Goal: Navigation & Orientation: Find specific page/section

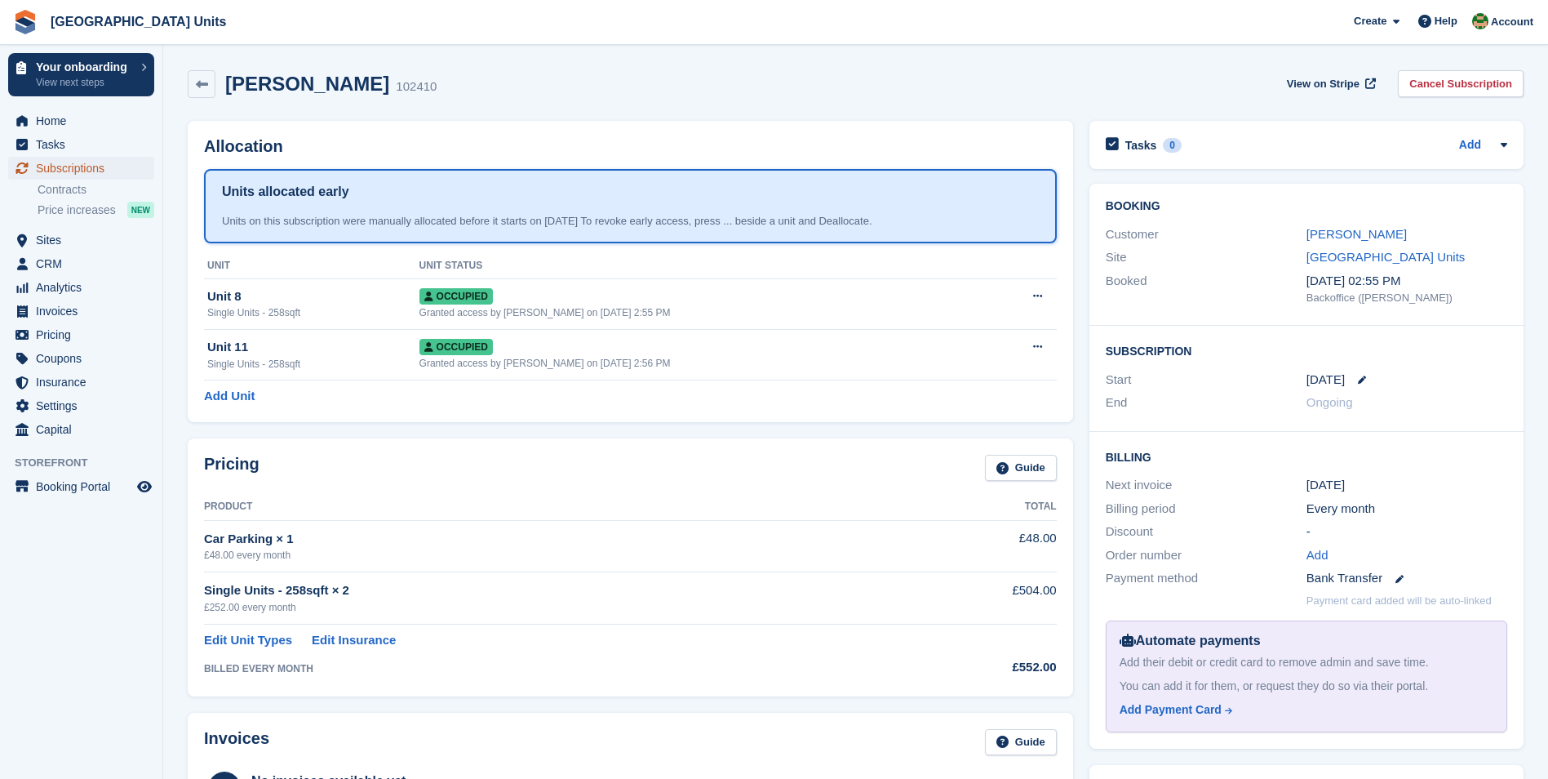
click at [52, 164] on span "Subscriptions" at bounding box center [85, 168] width 98 height 23
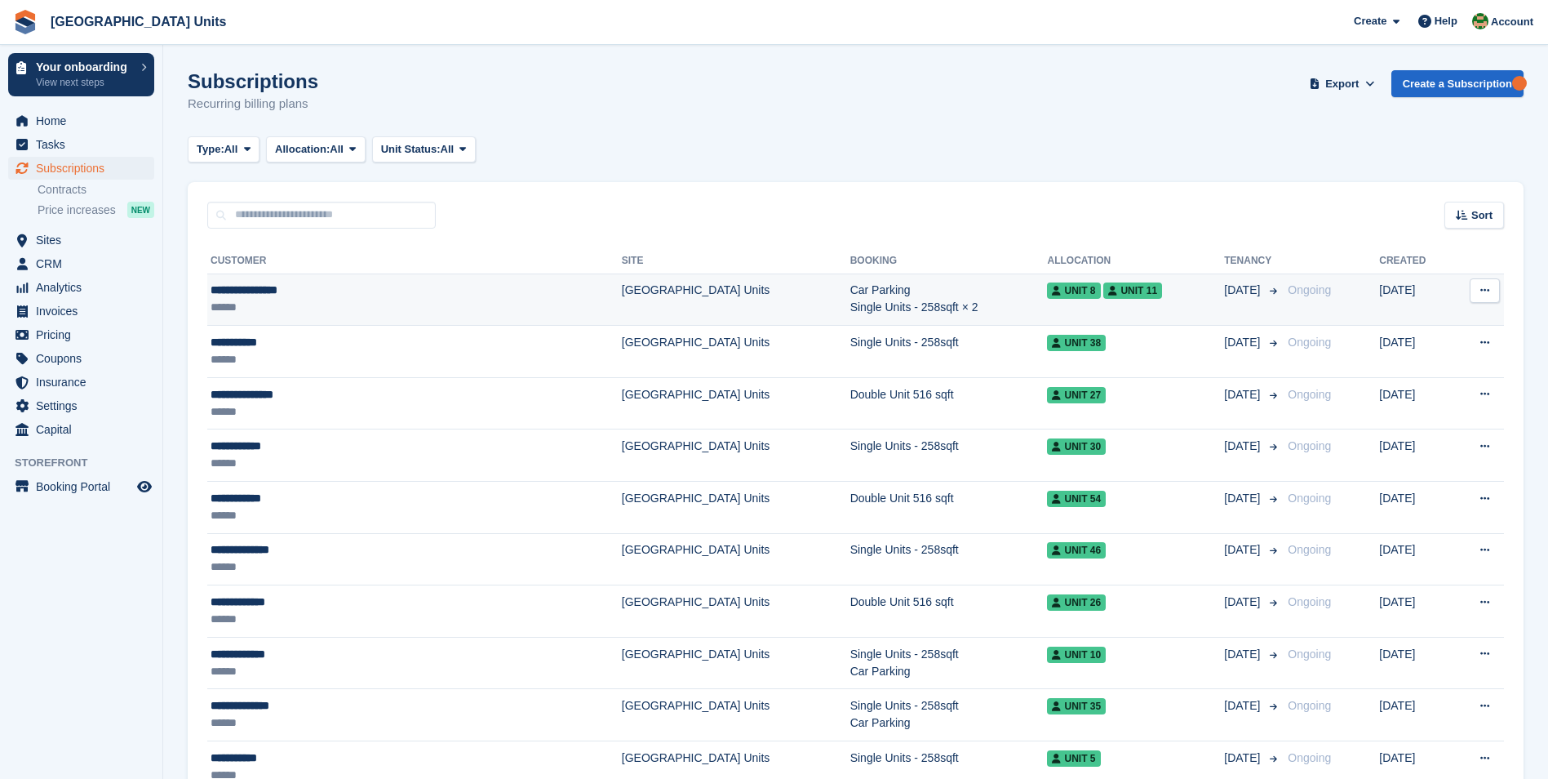
click at [265, 290] on div "**********" at bounding box center [343, 290] width 265 height 17
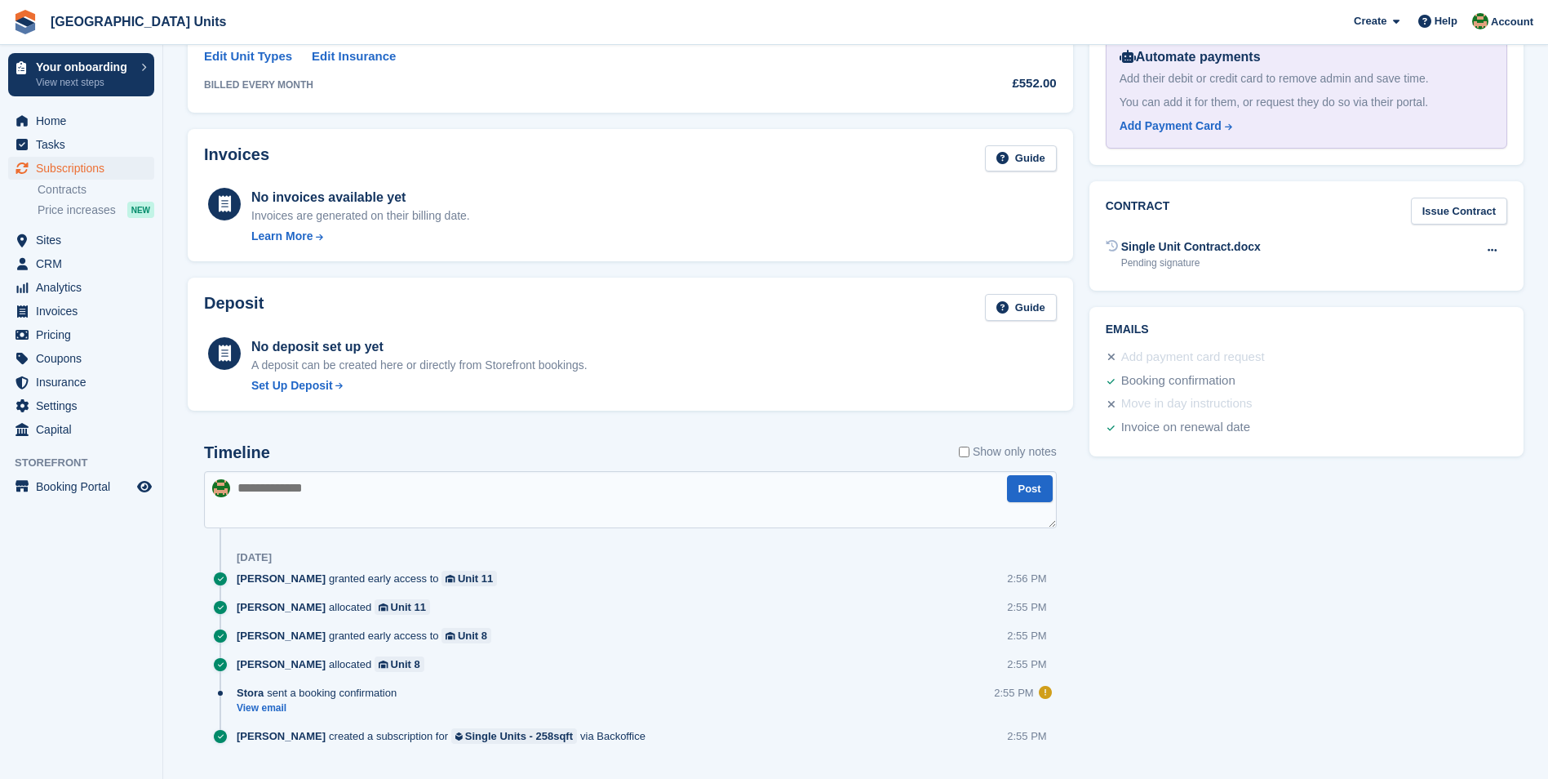
scroll to position [619, 0]
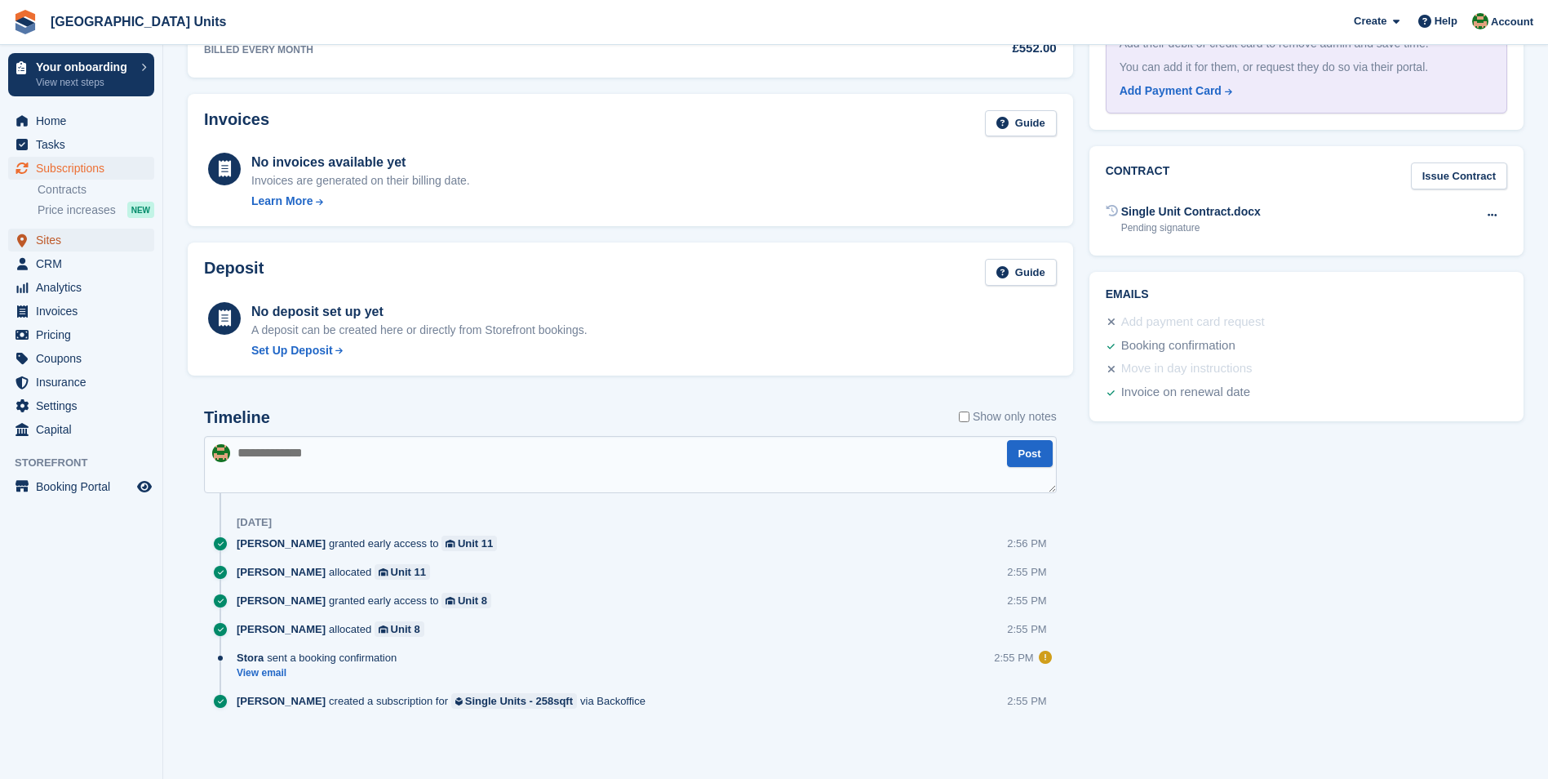
click at [51, 238] on span "Sites" at bounding box center [85, 240] width 98 height 23
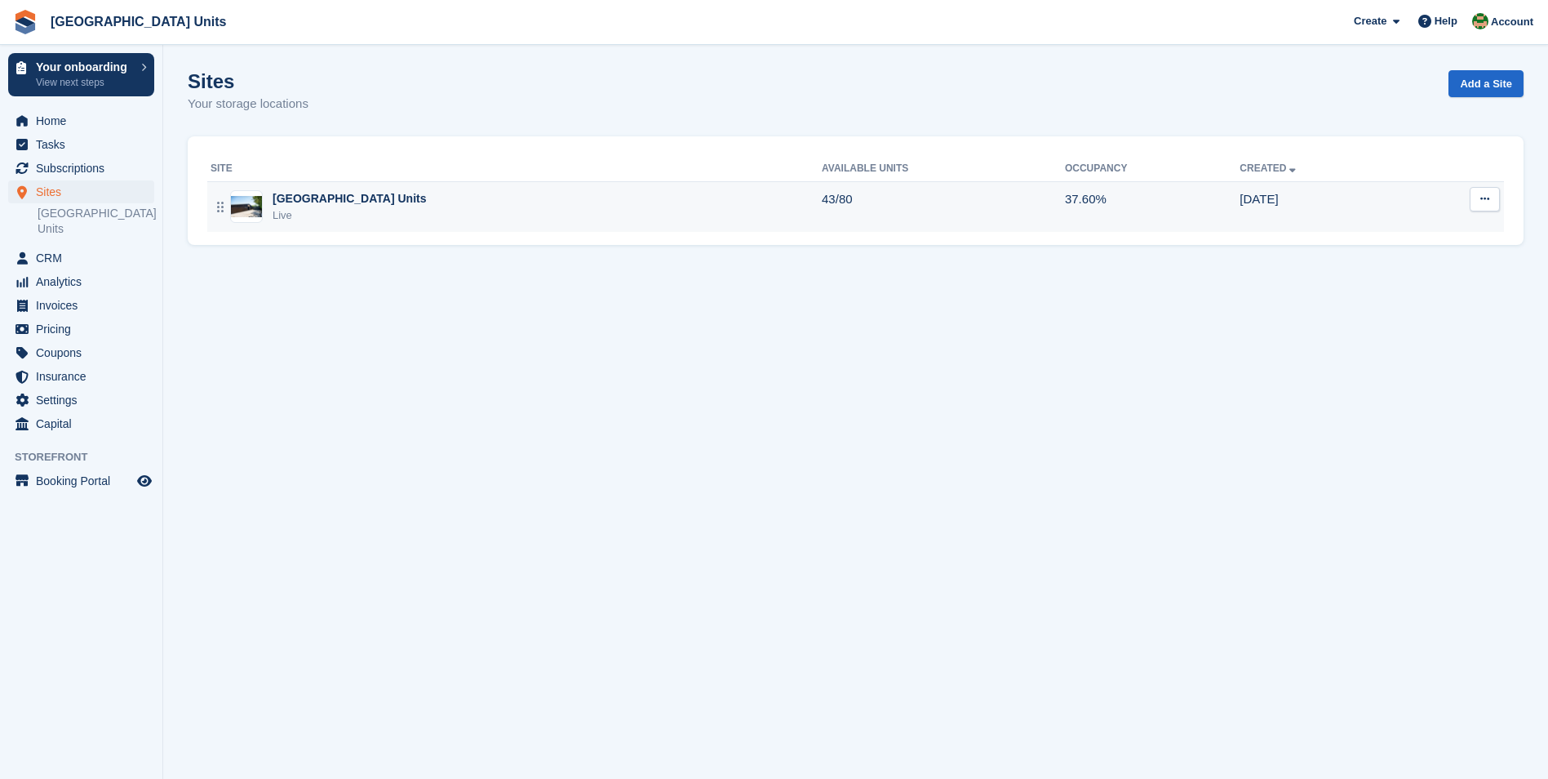
click at [335, 200] on div "[GEOGRAPHIC_DATA] Units" at bounding box center [349, 198] width 153 height 17
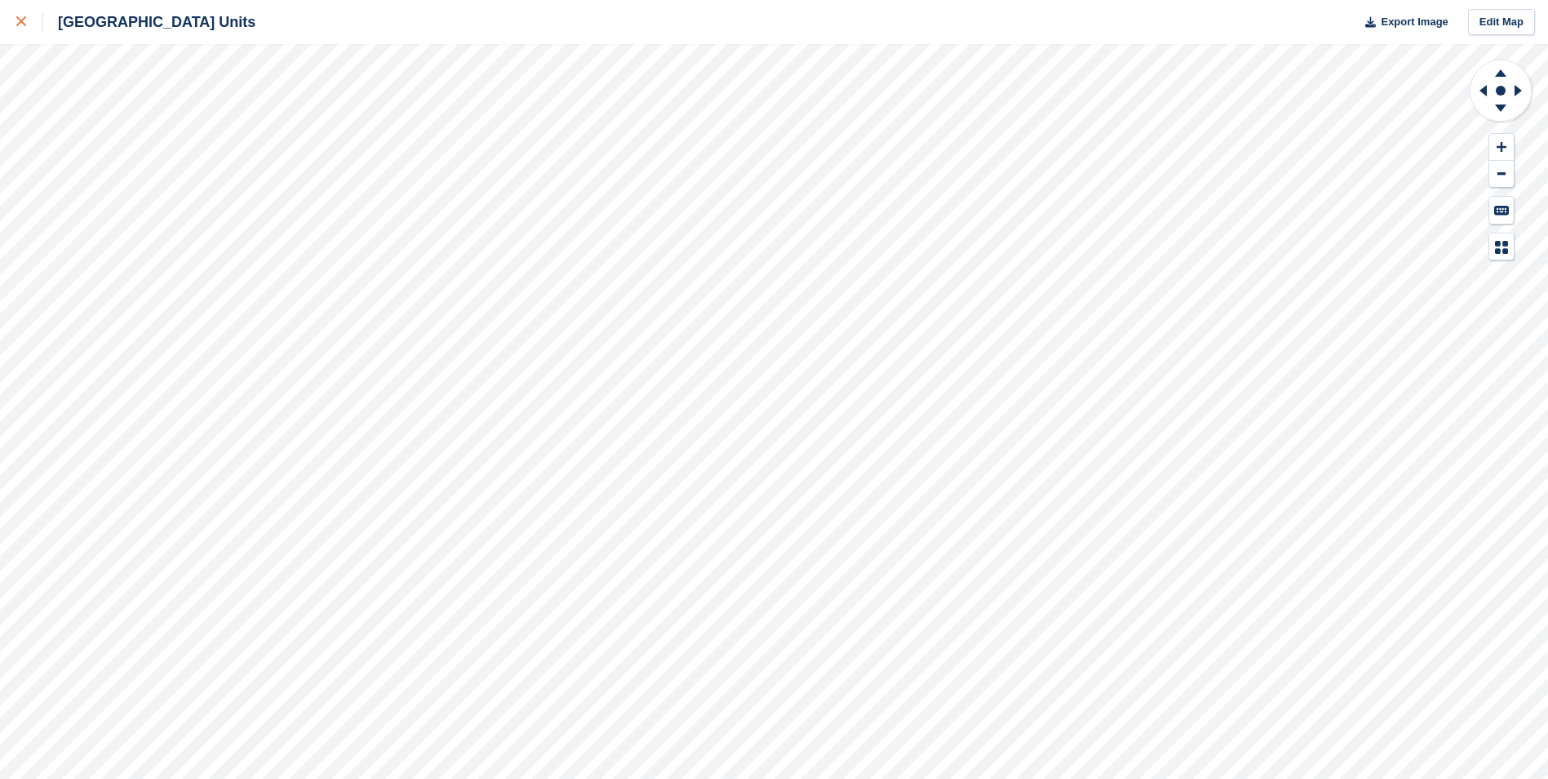
click at [22, 24] on icon at bounding box center [21, 21] width 10 height 10
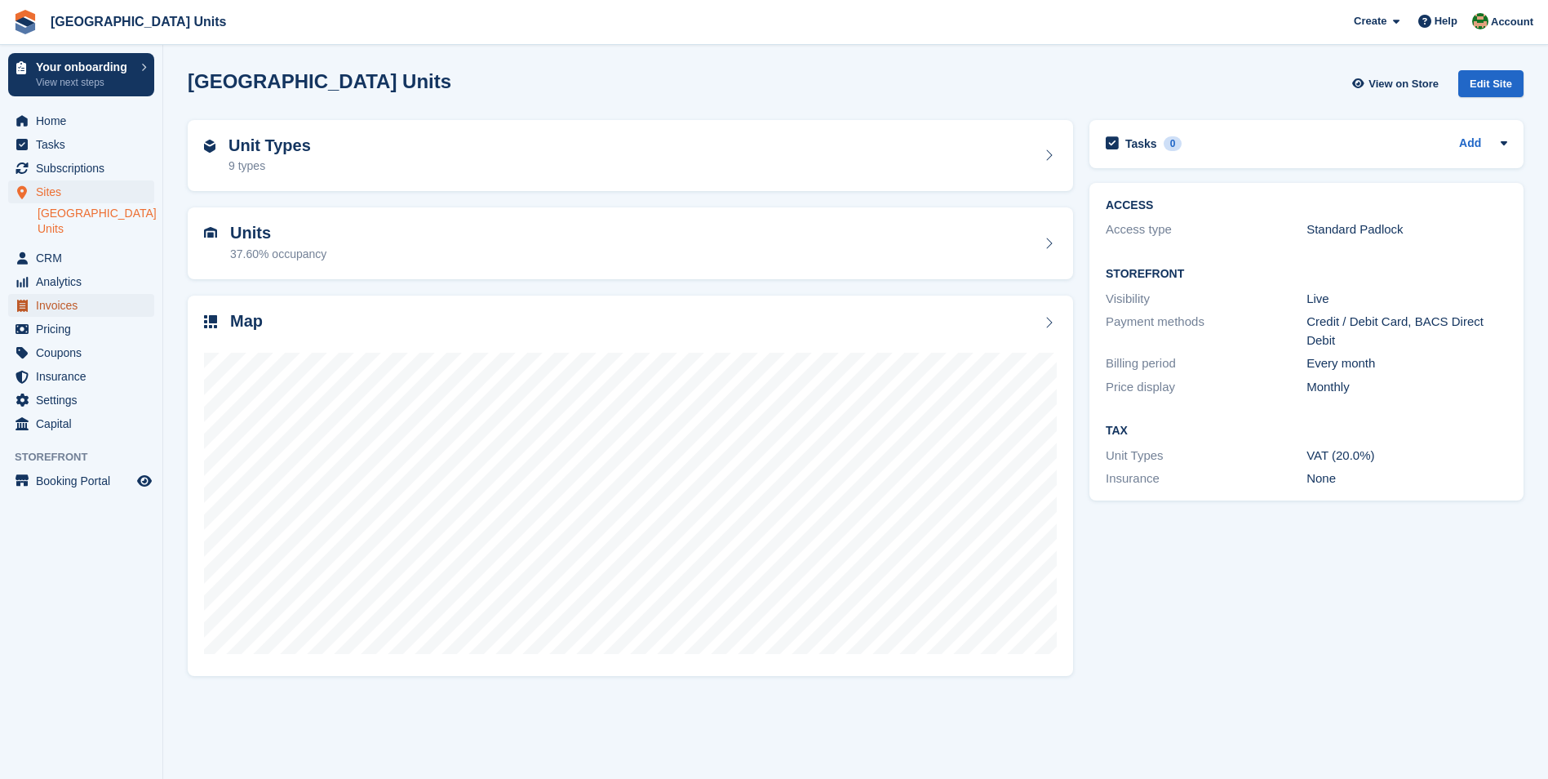
click at [69, 303] on span "Invoices" at bounding box center [85, 305] width 98 height 23
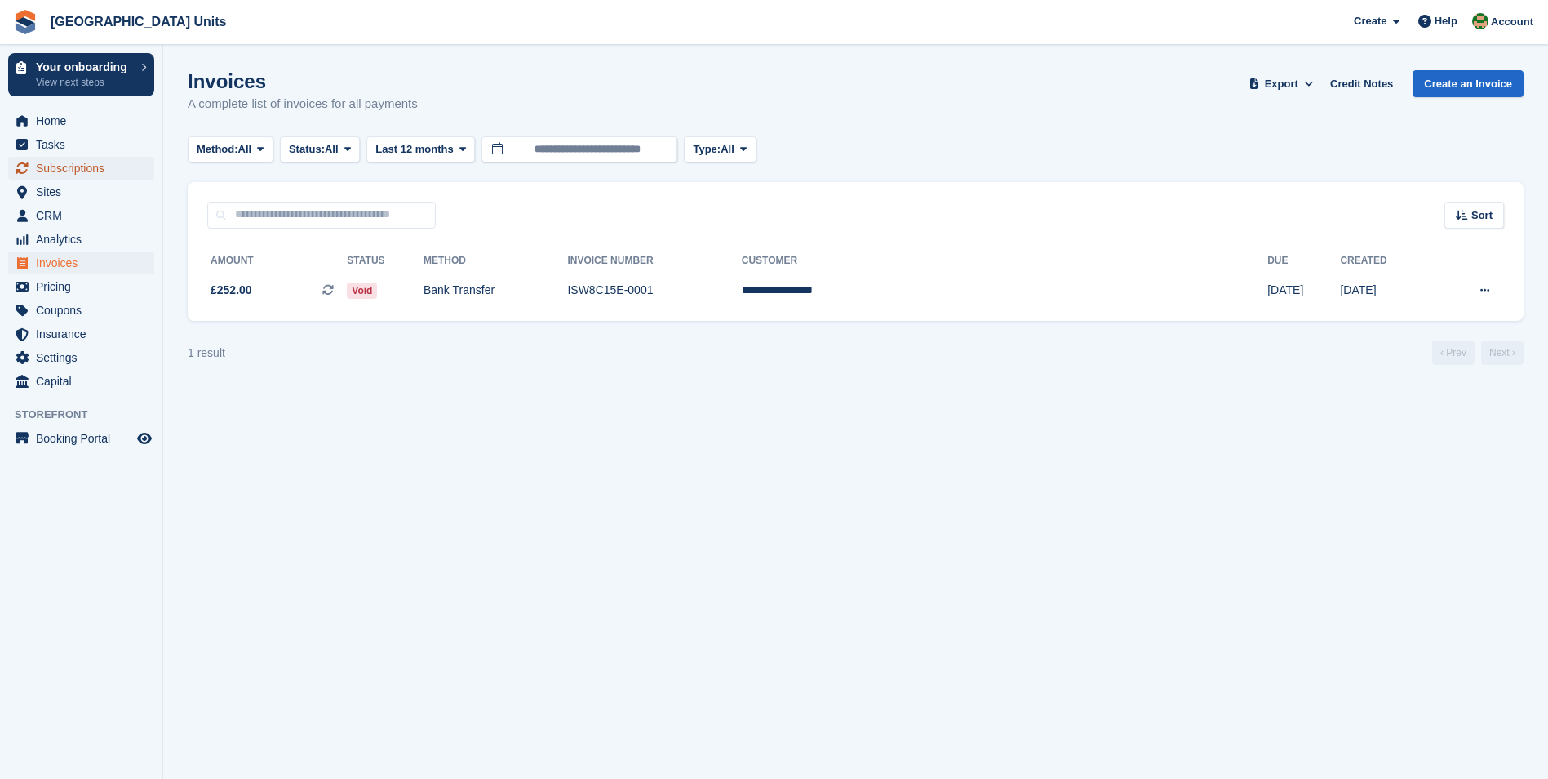
click at [57, 171] on span "Subscriptions" at bounding box center [85, 168] width 98 height 23
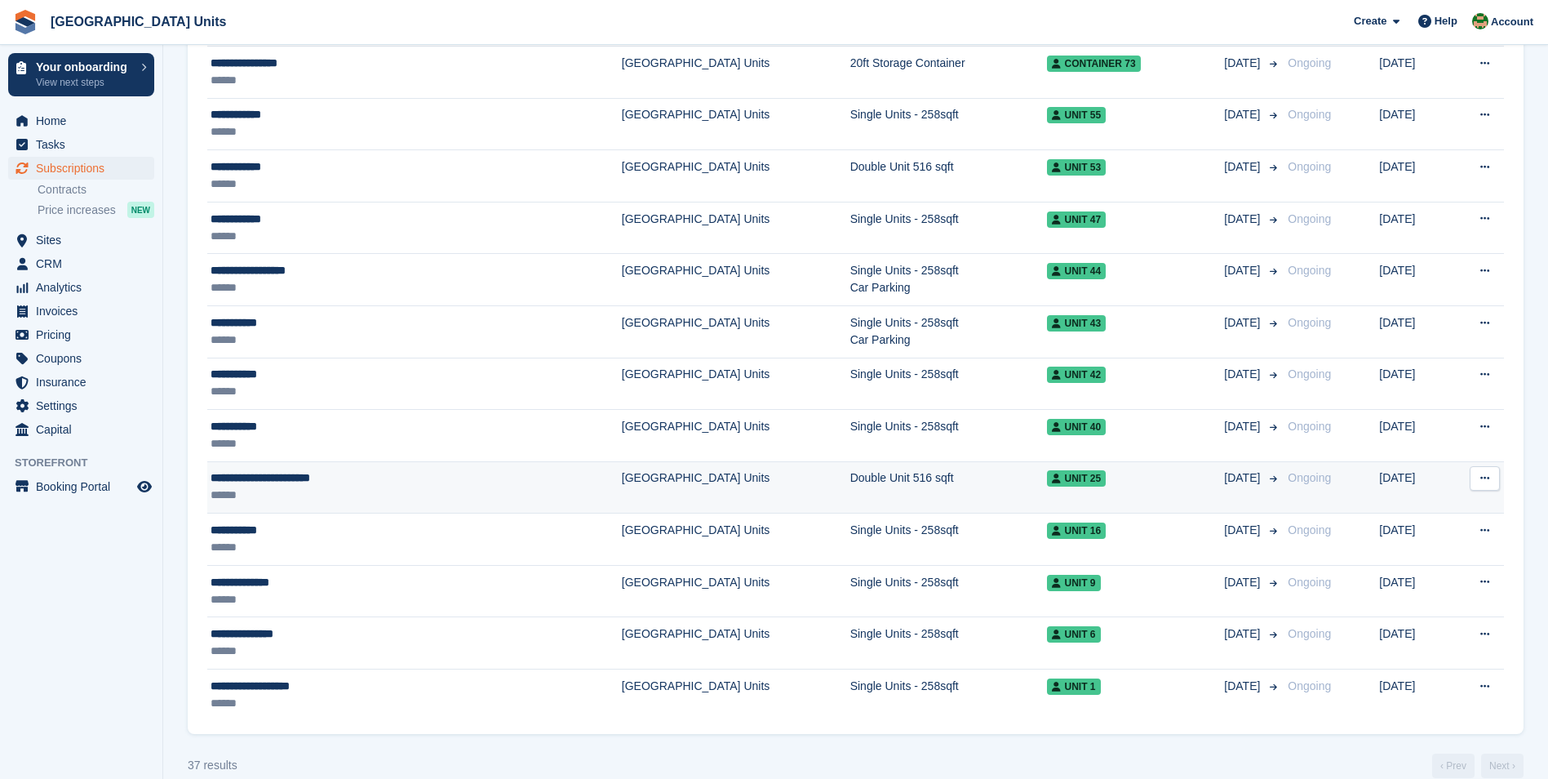
scroll to position [1497, 0]
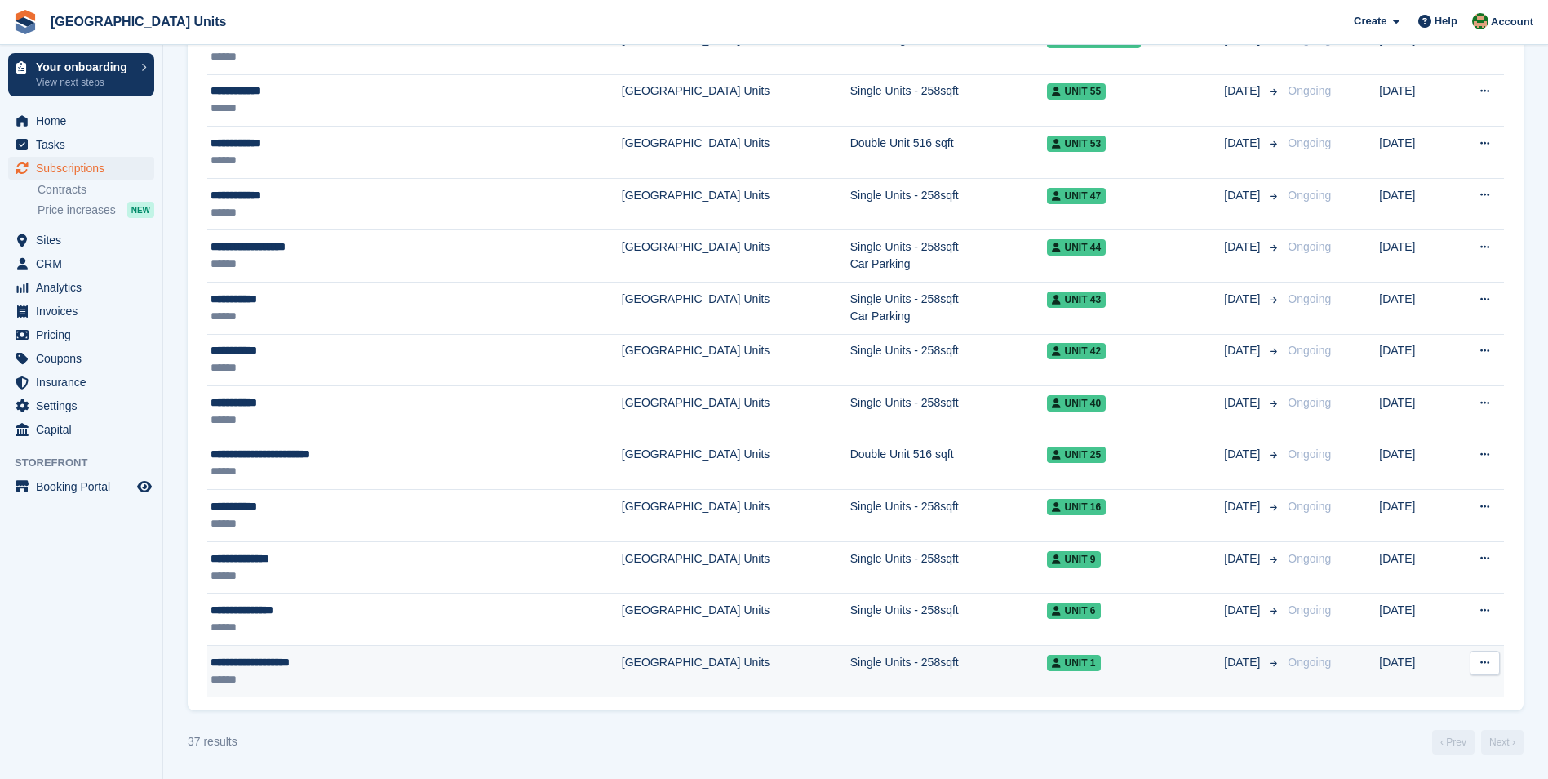
click at [1496, 666] on button at bounding box center [1485, 663] width 30 height 24
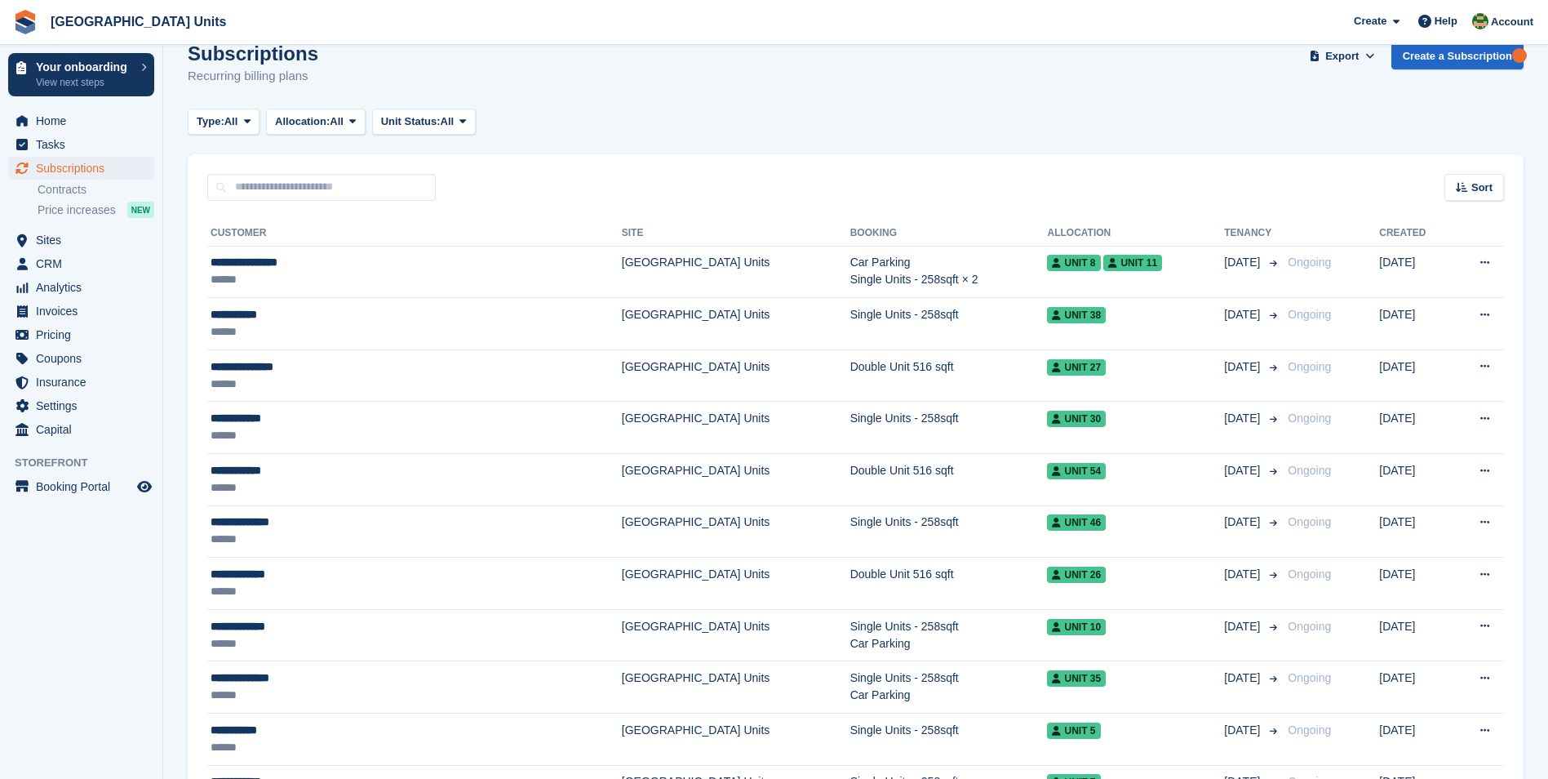
scroll to position [0, 0]
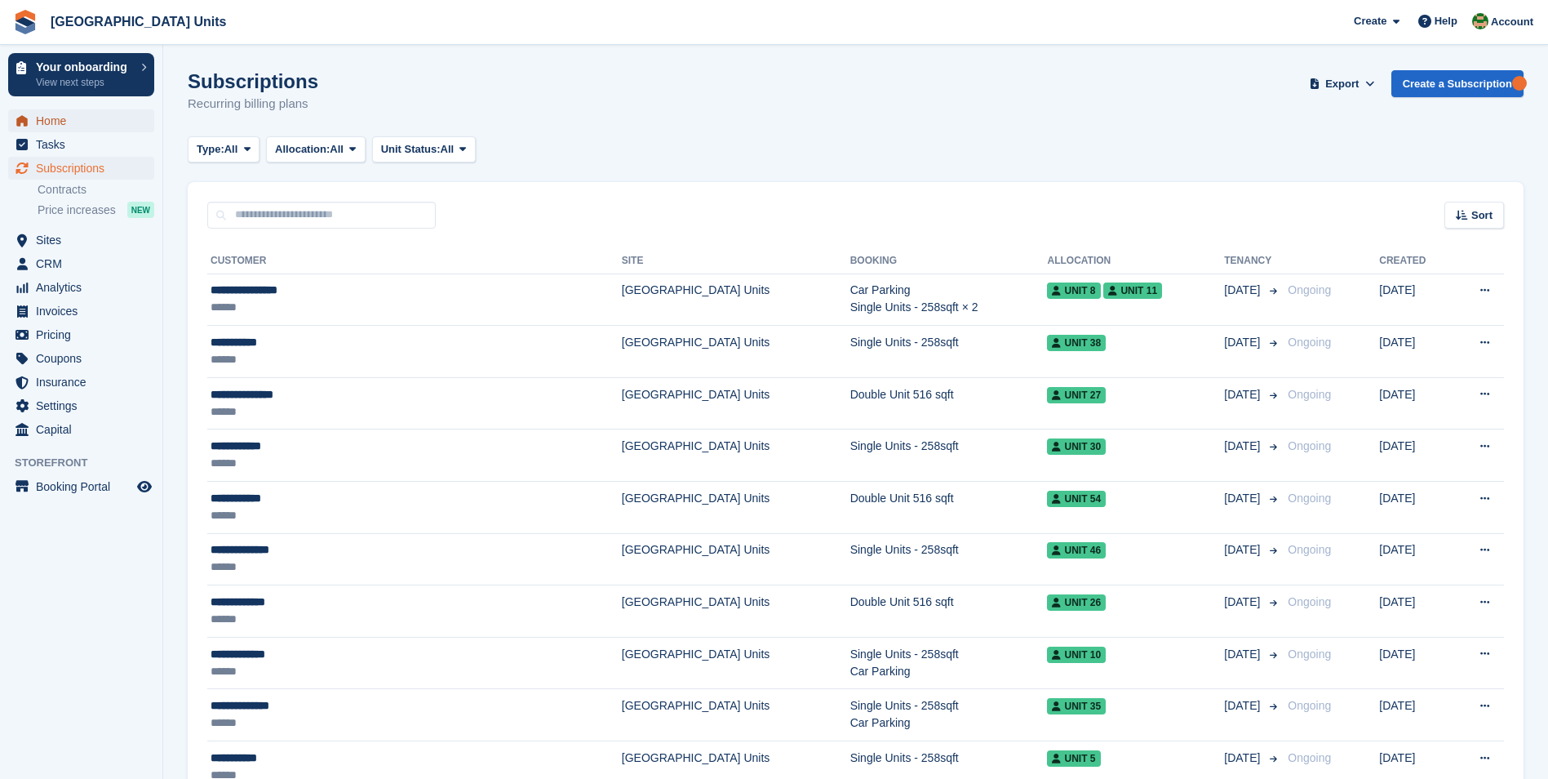
click at [63, 116] on span "Home" at bounding box center [85, 120] width 98 height 23
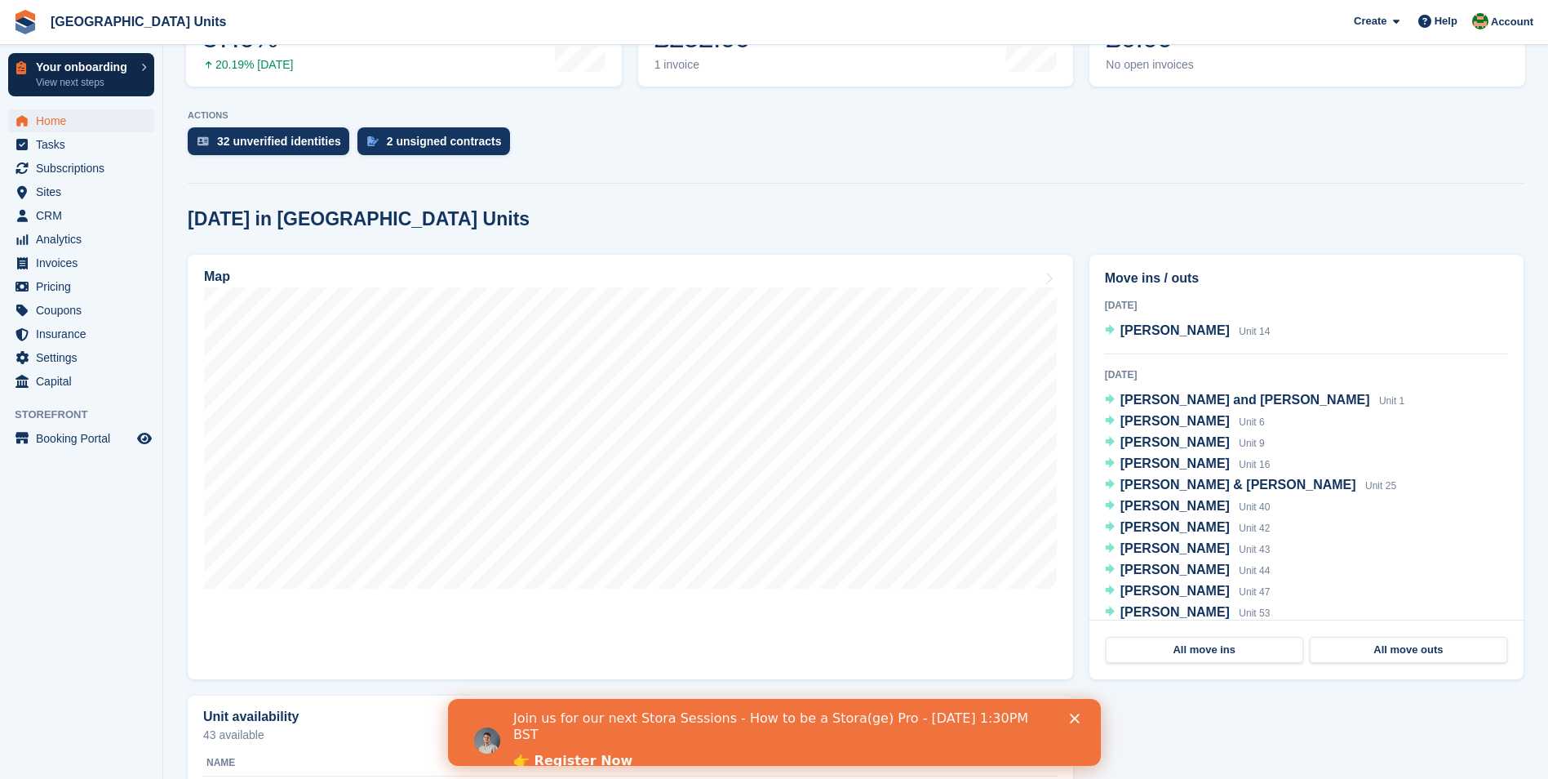
click at [144, 65] on icon at bounding box center [143, 67] width 5 height 8
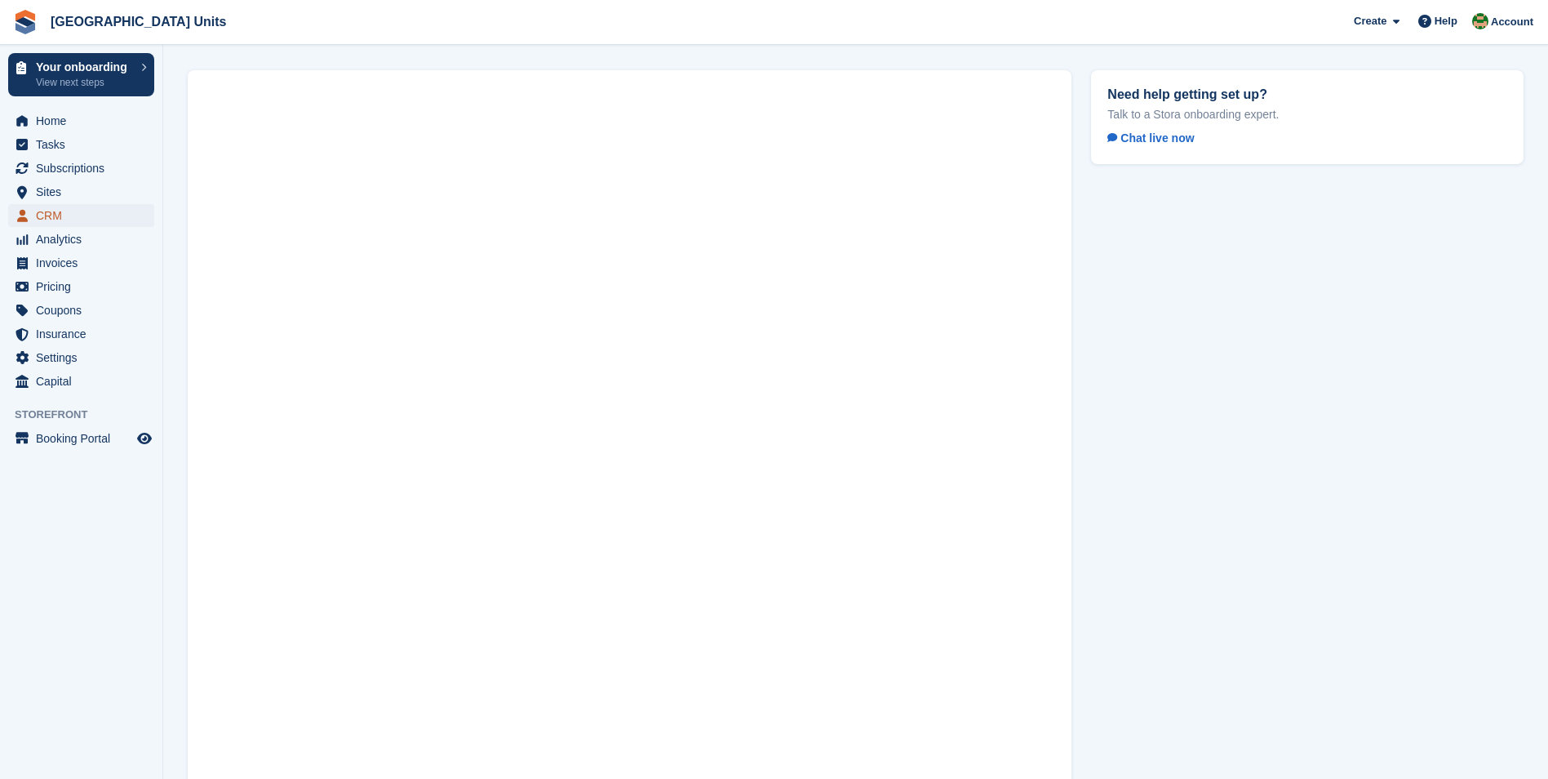
click at [59, 216] on span "CRM" at bounding box center [85, 215] width 98 height 23
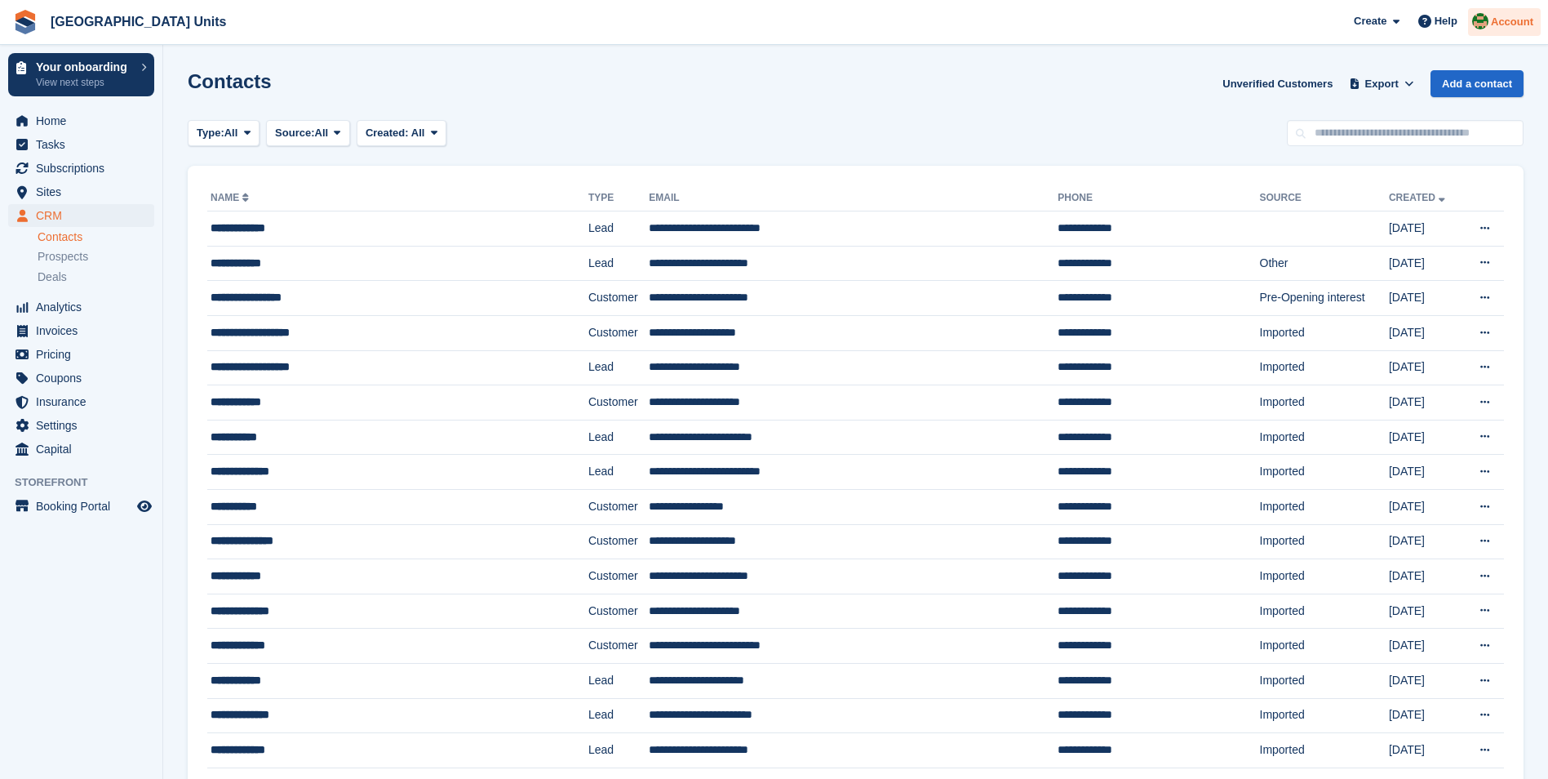
click at [1511, 19] on span "Account" at bounding box center [1512, 22] width 42 height 16
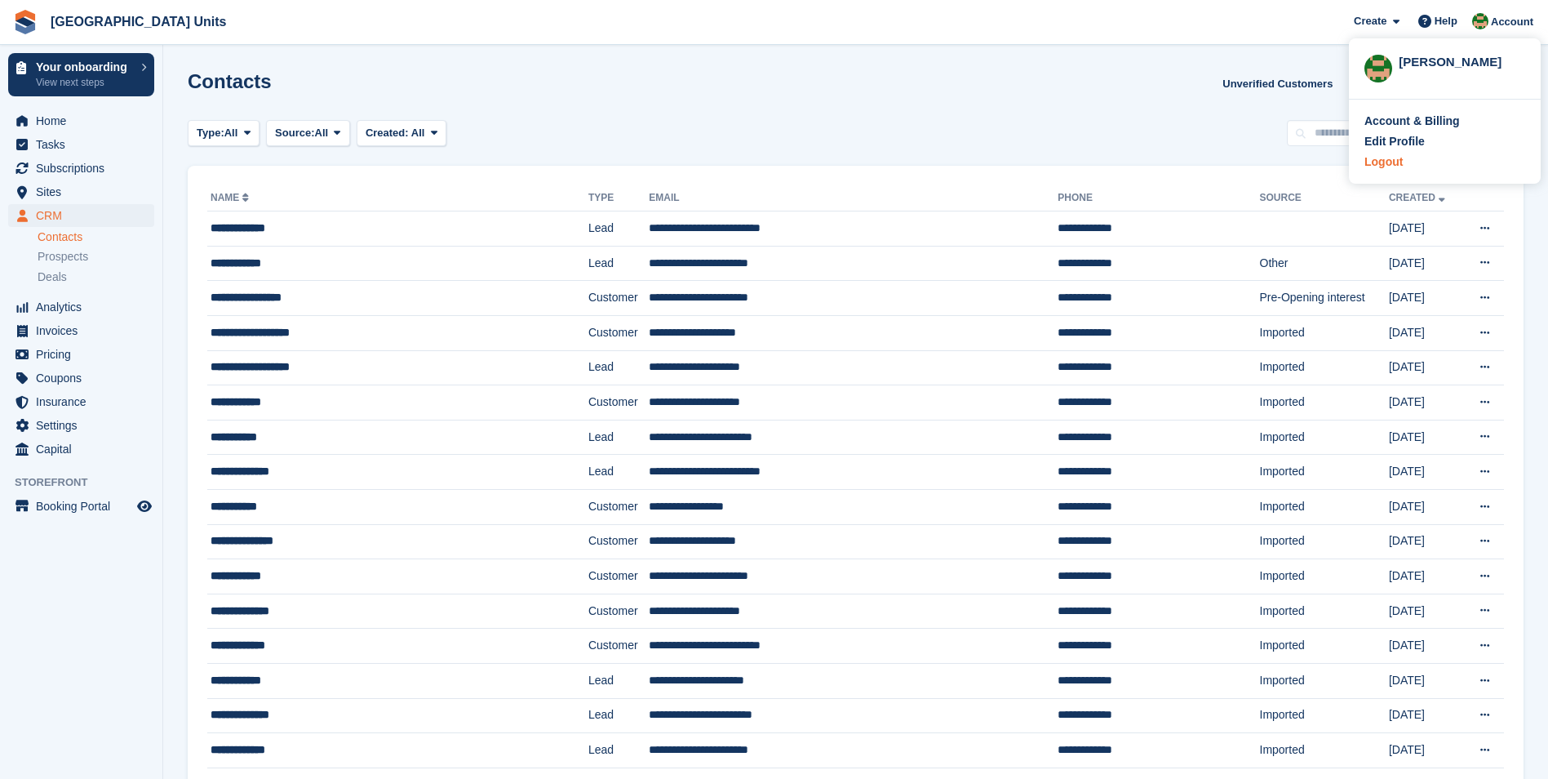
click at [1382, 166] on div "Logout" at bounding box center [1384, 161] width 38 height 17
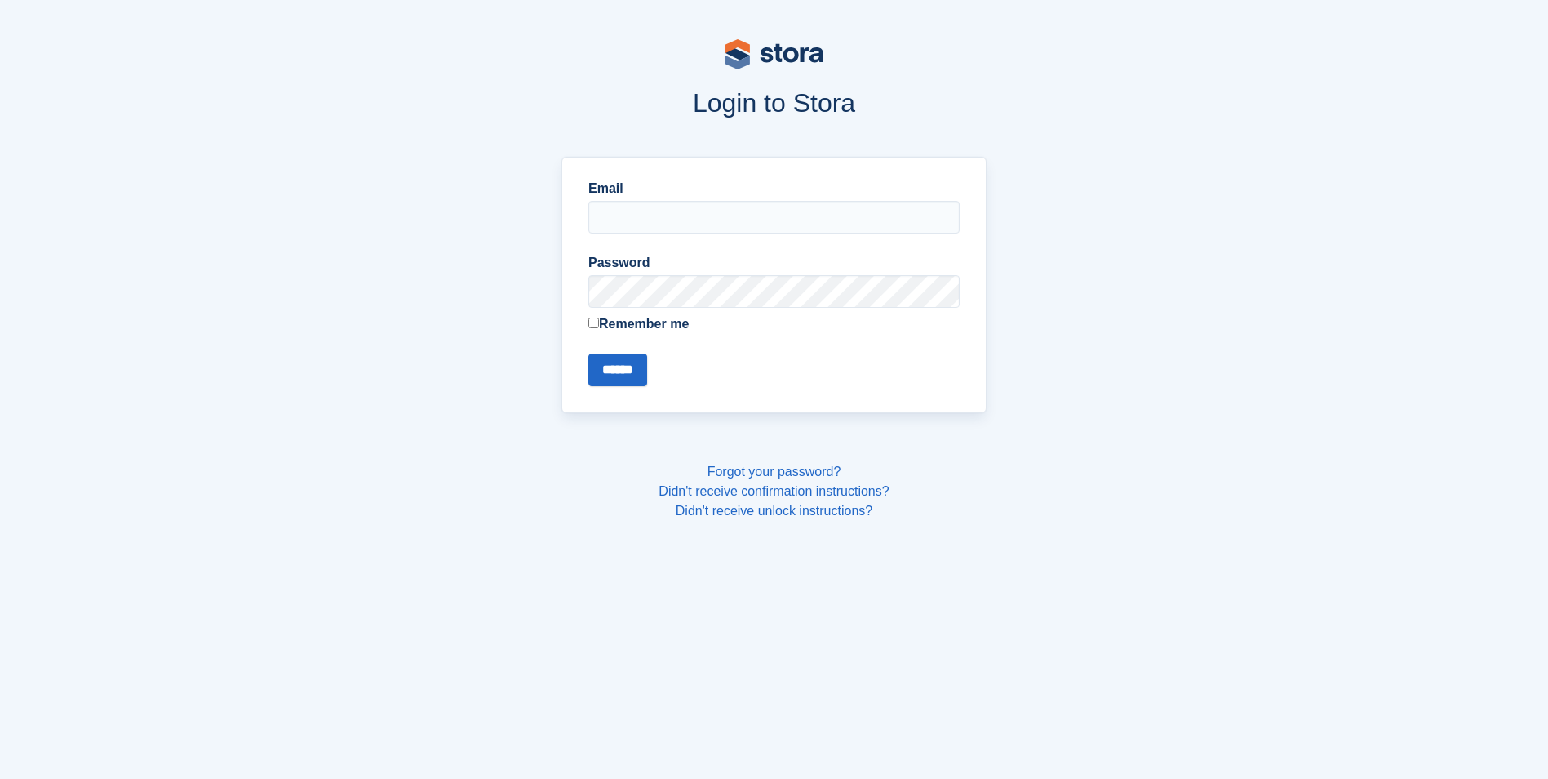
type input "**********"
